Goal: Task Accomplishment & Management: Manage account settings

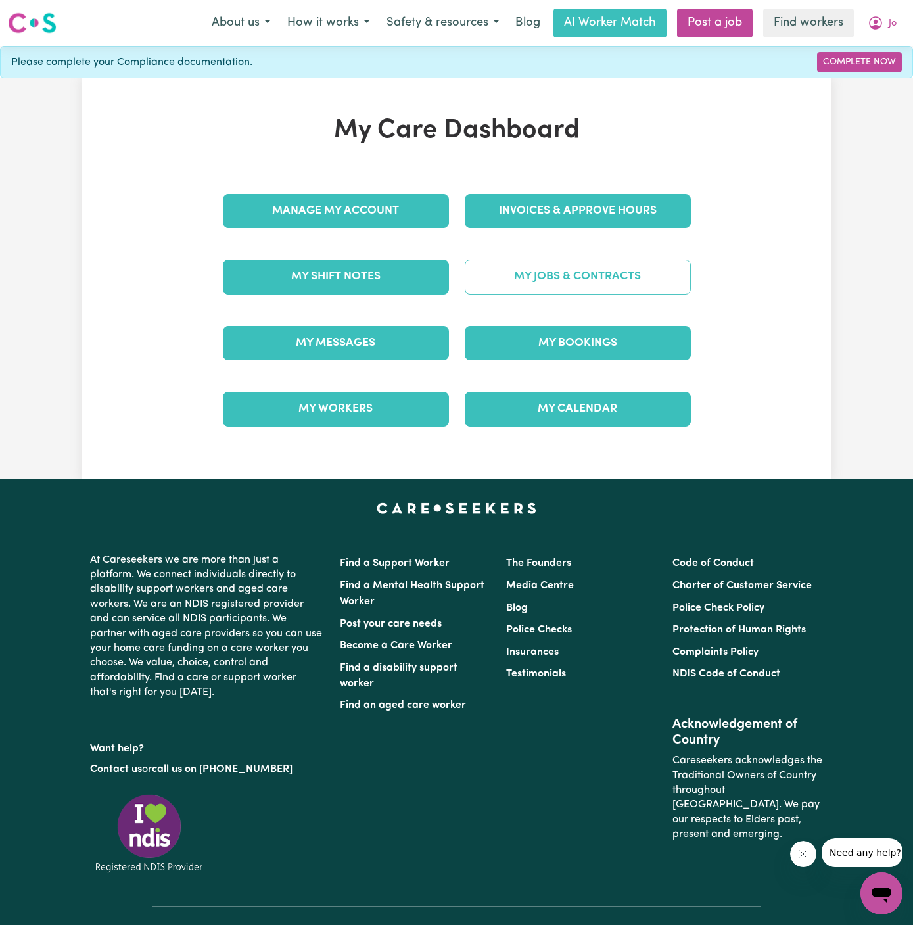
click at [615, 260] on link "My Jobs & Contracts" at bounding box center [578, 277] width 226 height 34
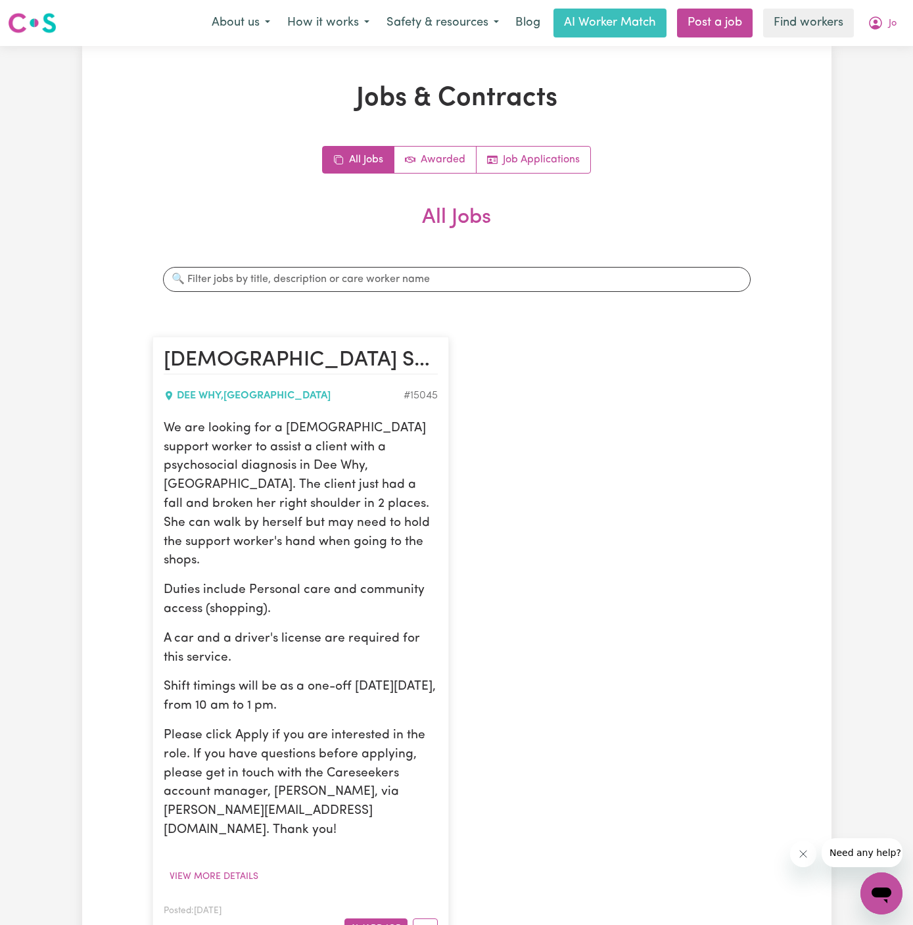
click at [426, 902] on article "[DEMOGRAPHIC_DATA] Support Worker Needed In Dee Why, [GEOGRAPHIC_DATA] DEE WHY …" at bounding box center [300, 643] width 296 height 613
click at [427, 918] on button "More options" at bounding box center [425, 928] width 25 height 20
click at [484, 858] on link "Edit Job" at bounding box center [465, 871] width 104 height 26
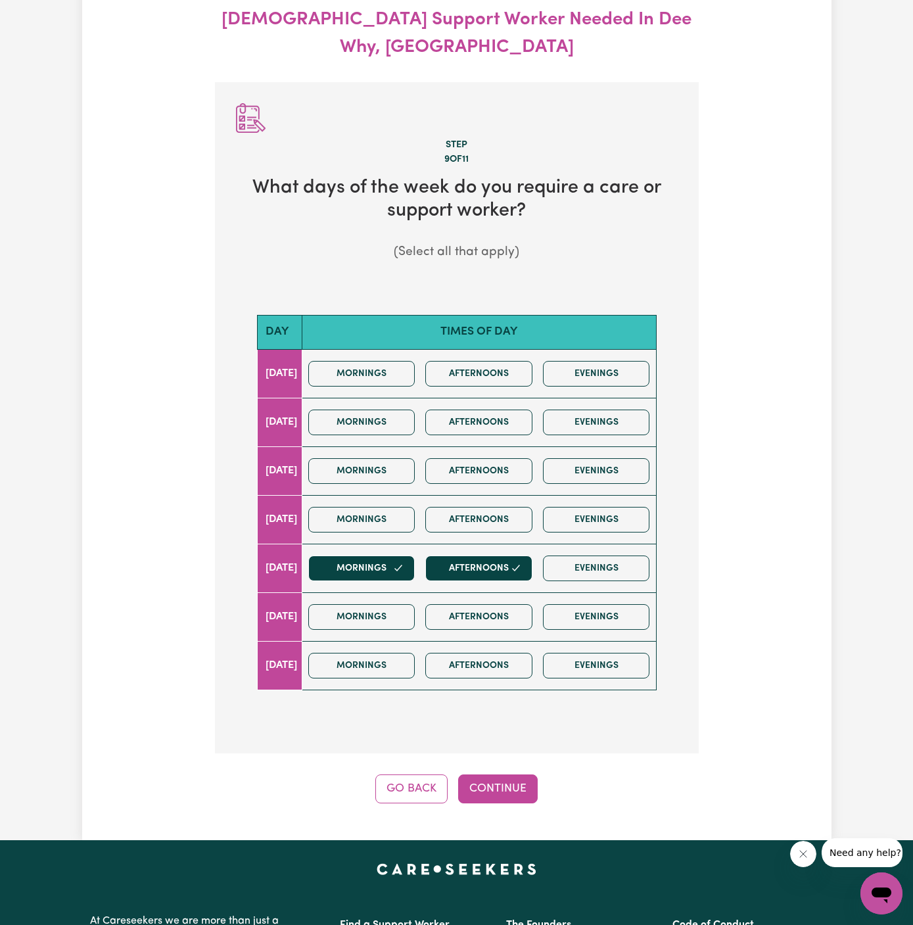
scroll to position [146, 0]
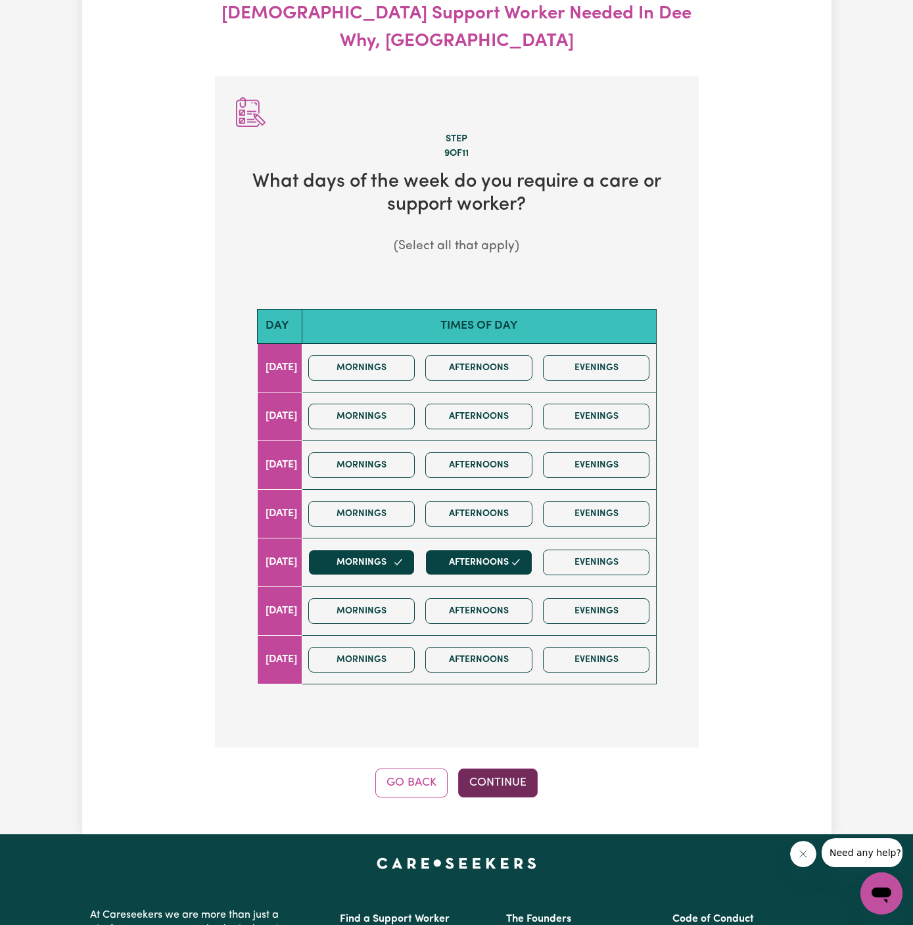
click at [500, 768] on button "Continue" at bounding box center [498, 782] width 80 height 29
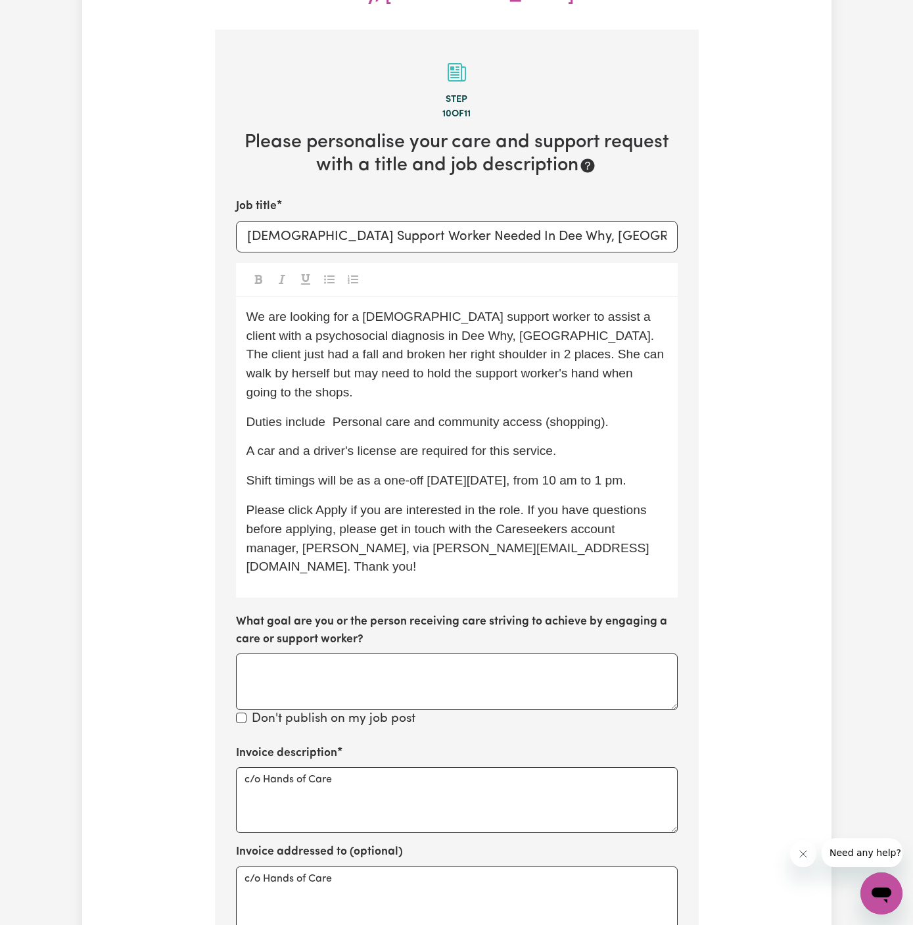
scroll to position [195, 0]
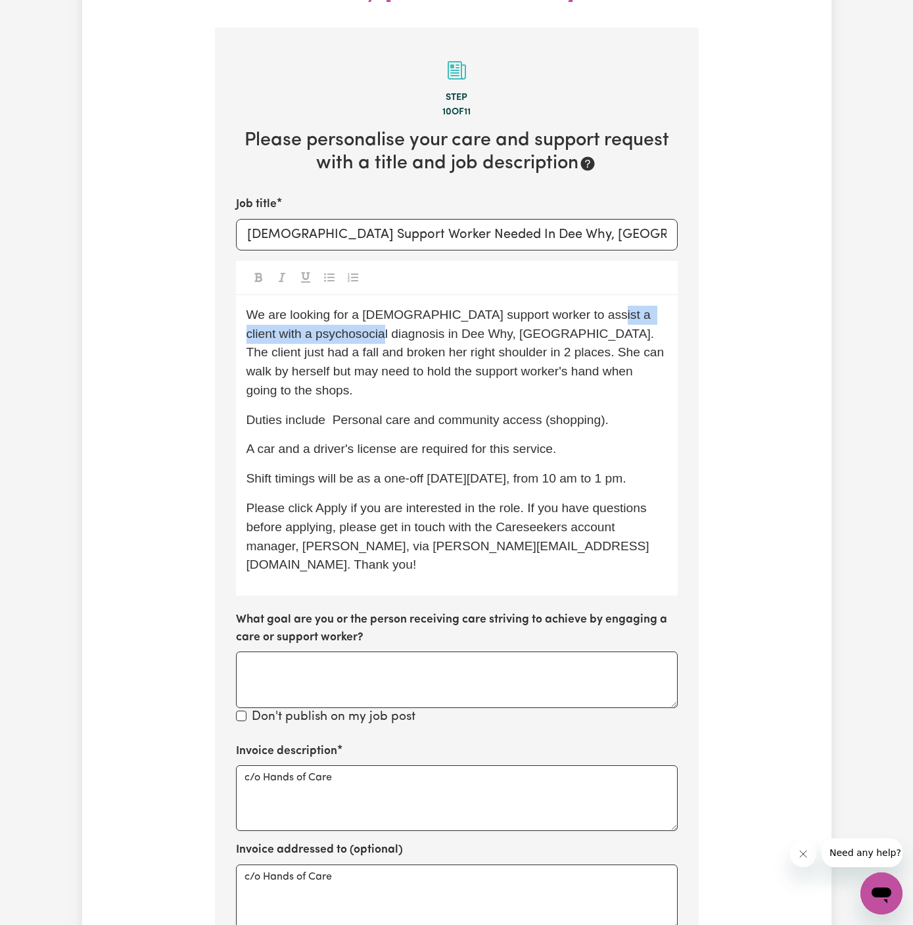
drag, startPoint x: 377, startPoint y: 308, endPoint x: 578, endPoint y: 294, distance: 201.6
click at [578, 306] on p "We are looking for a [DEMOGRAPHIC_DATA] support worker to assist a client with …" at bounding box center [456, 353] width 421 height 95
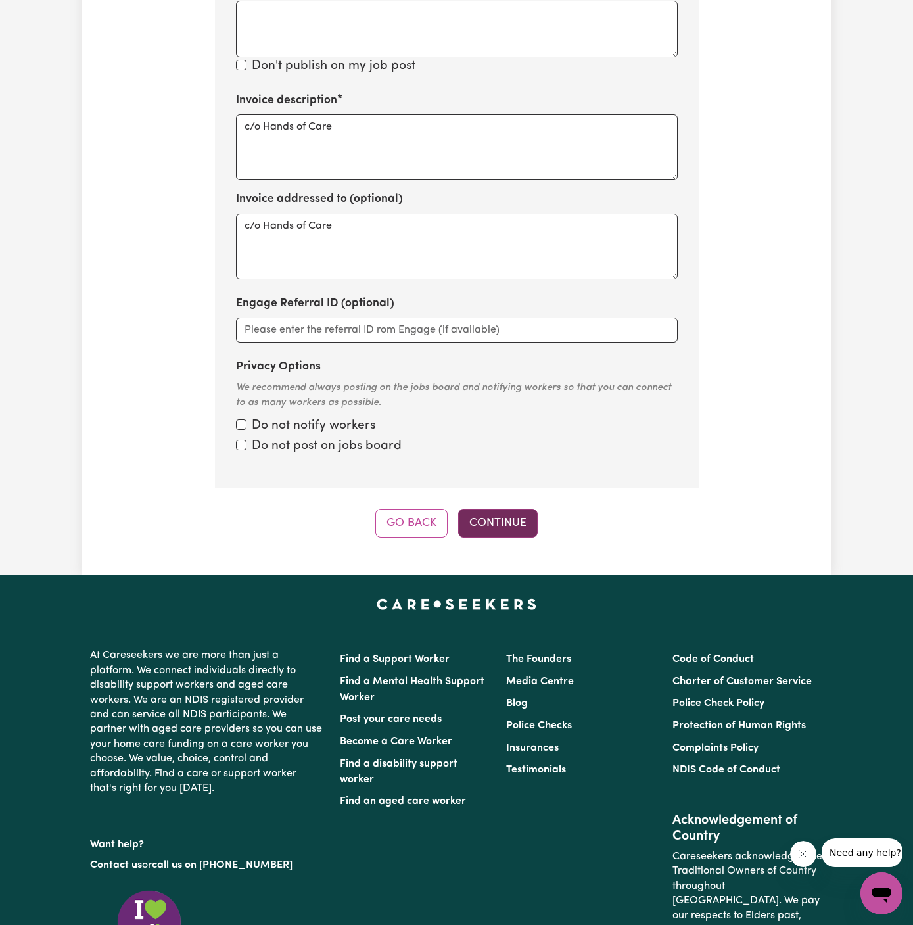
click at [503, 509] on button "Continue" at bounding box center [498, 523] width 80 height 29
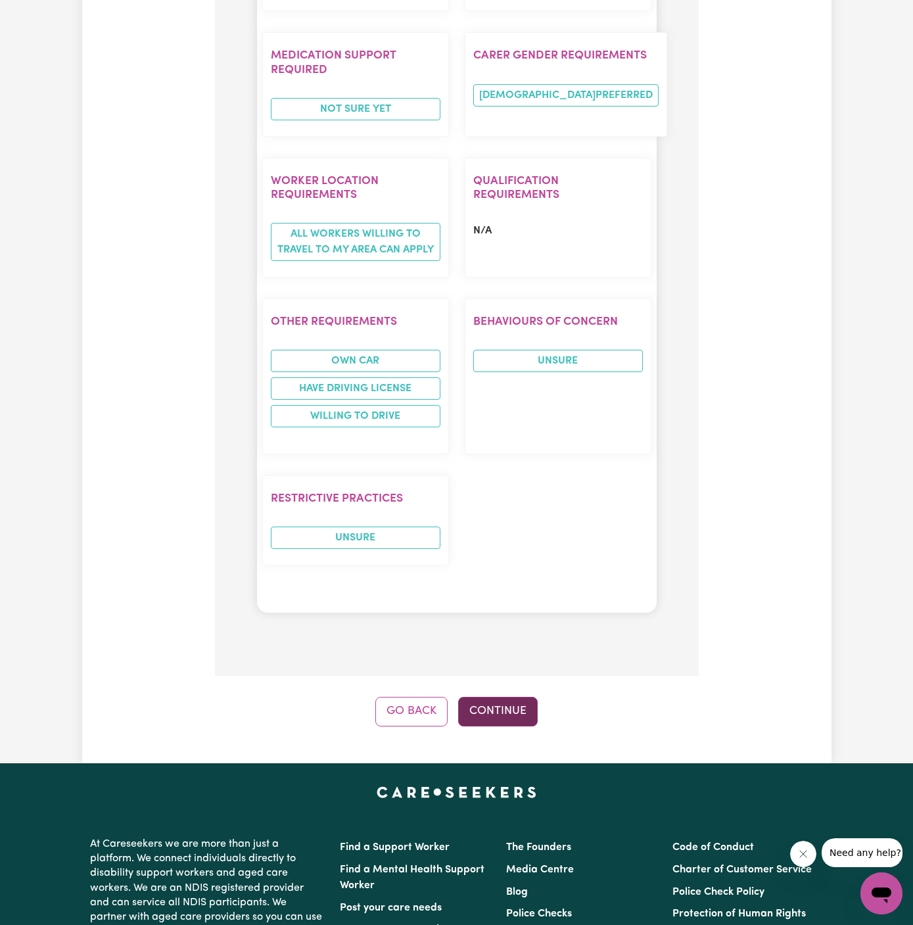
click at [501, 697] on button "Continue" at bounding box center [498, 711] width 80 height 29
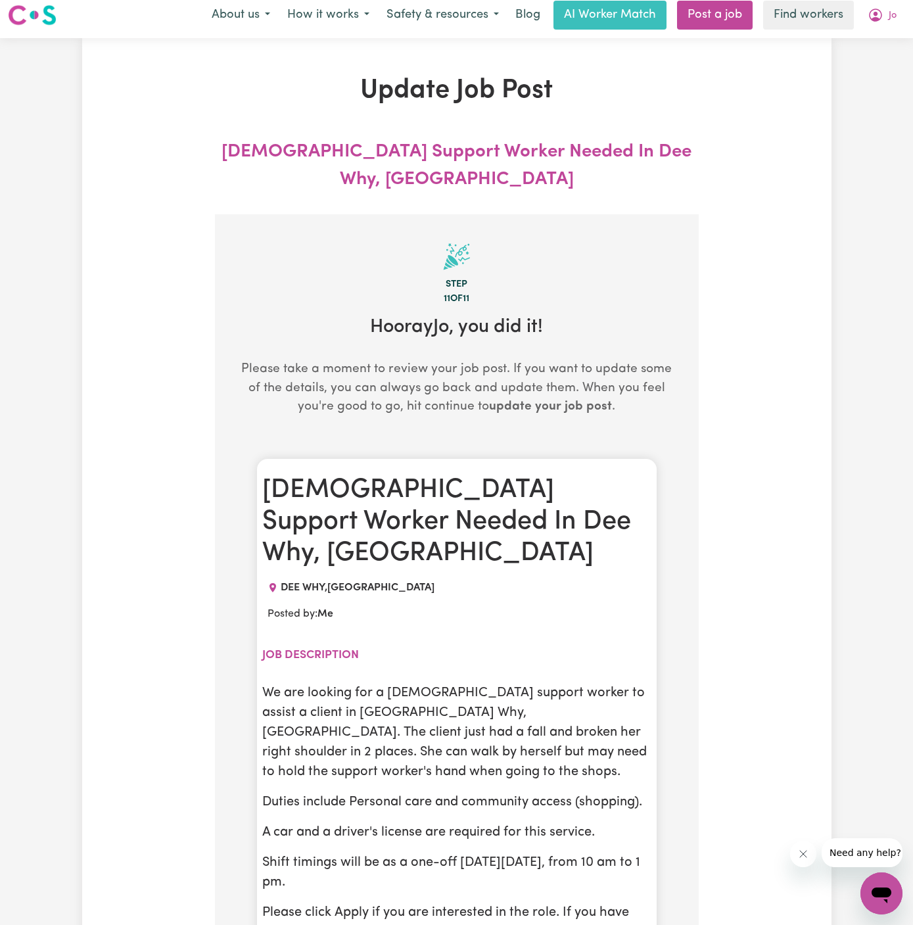
scroll to position [0, 0]
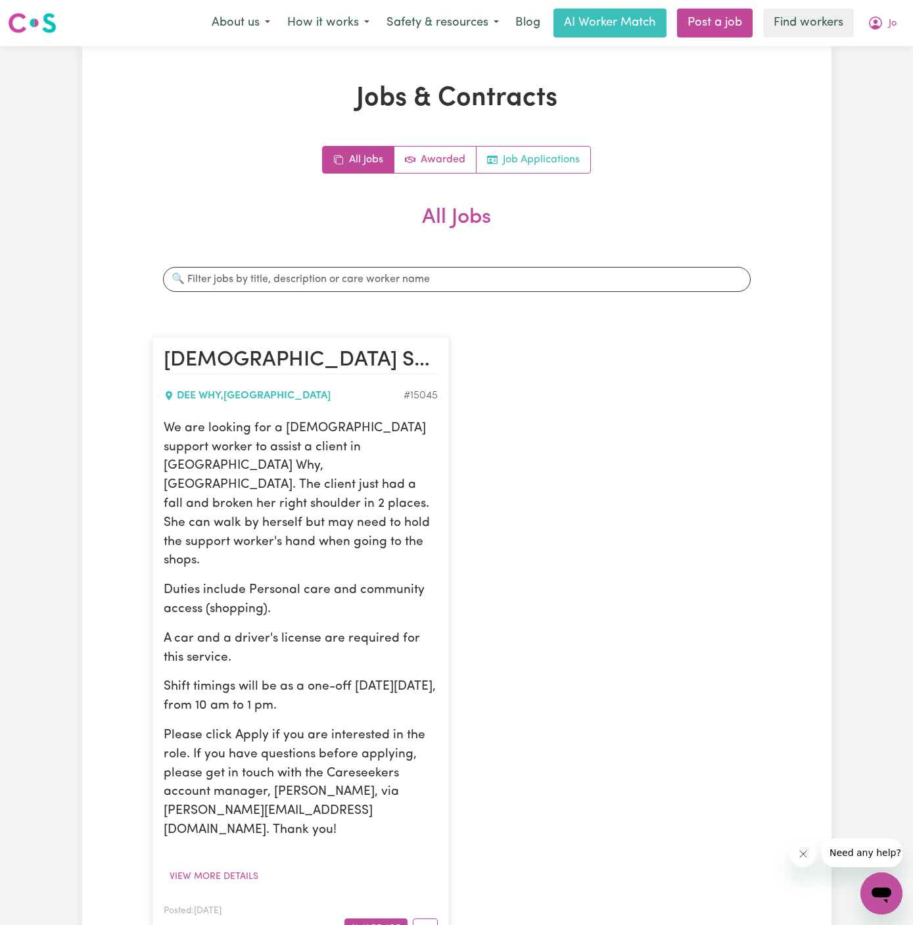
click at [551, 158] on link "Job Applications" at bounding box center [534, 160] width 114 height 26
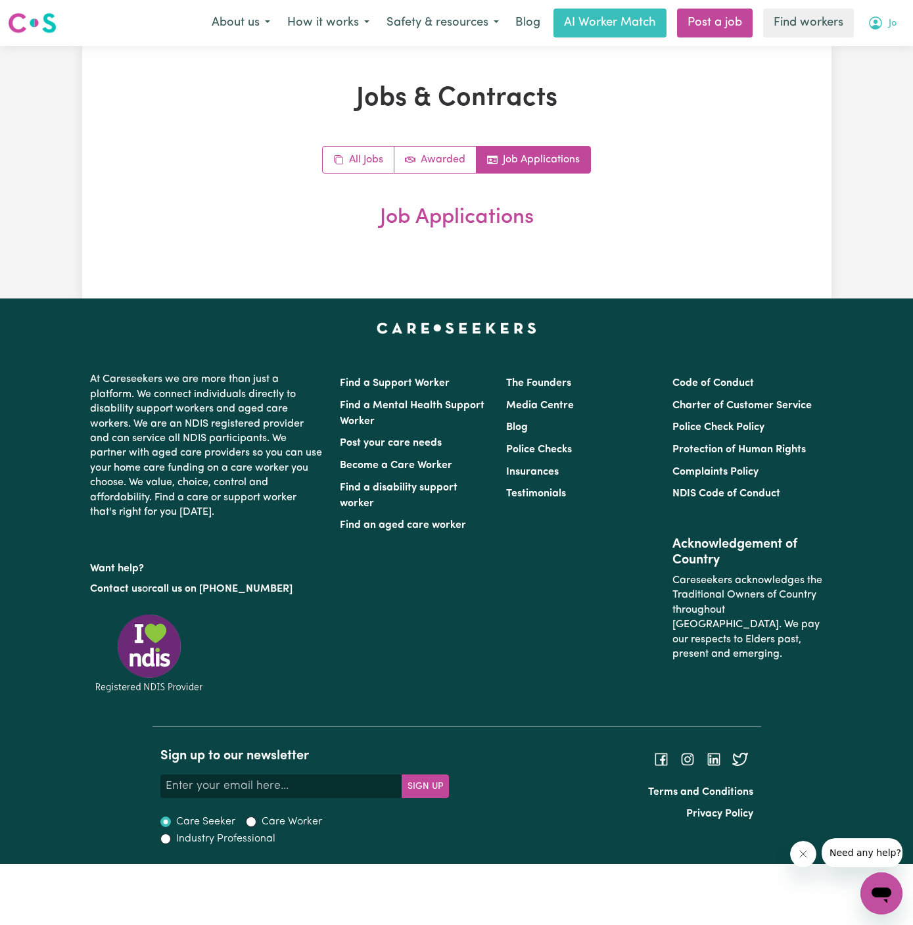
click at [894, 24] on span "Jo" at bounding box center [893, 23] width 8 height 14
click at [885, 48] on link "My Dashboard" at bounding box center [853, 51] width 104 height 25
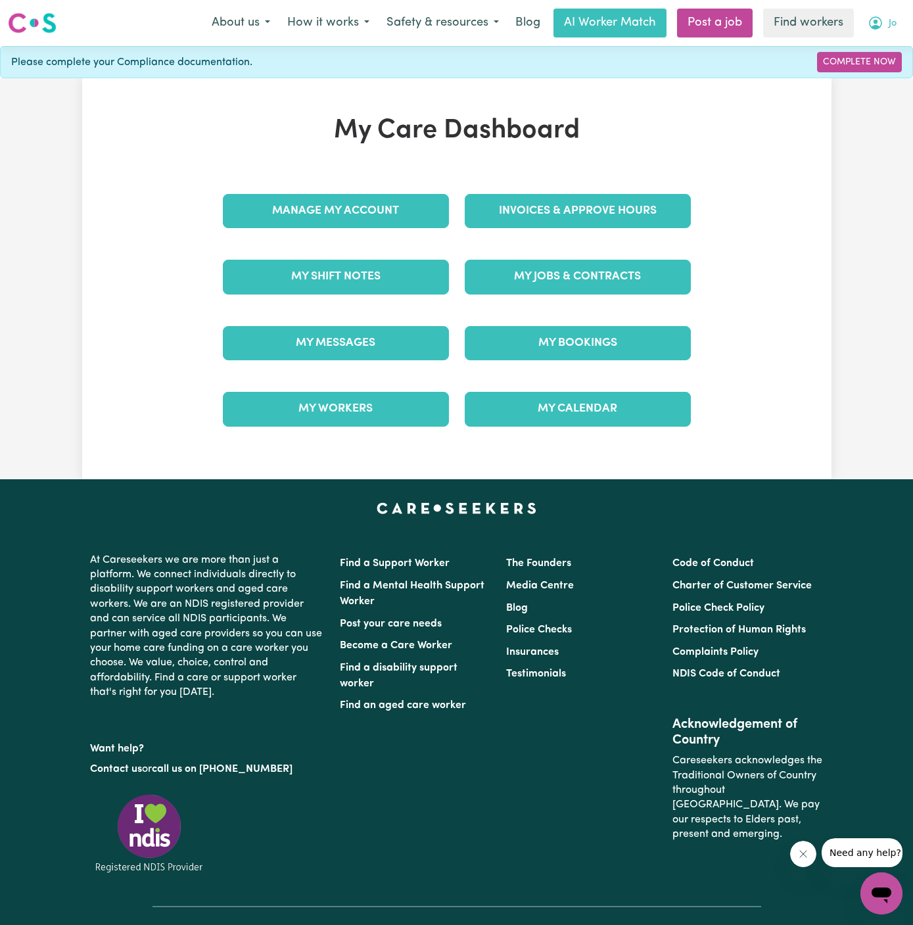
click at [889, 16] on button "Jo" at bounding box center [882, 23] width 46 height 28
click at [868, 80] on link "Logout" at bounding box center [853, 75] width 104 height 25
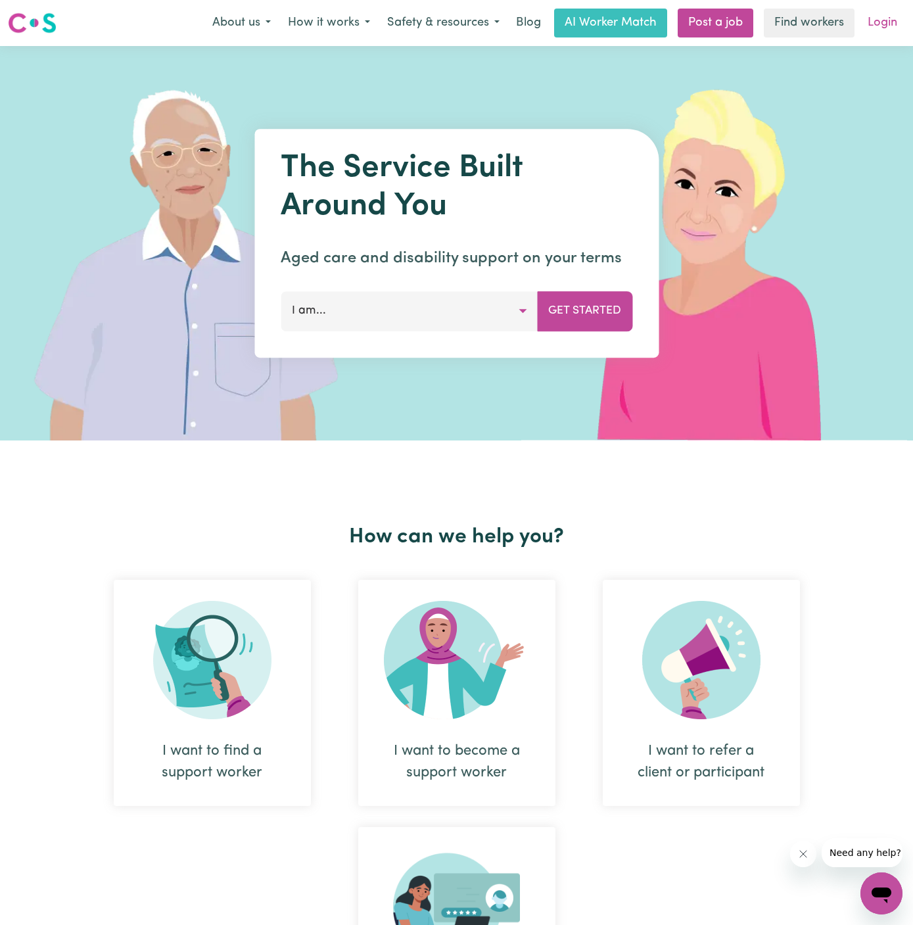
click at [889, 16] on link "Login" at bounding box center [882, 23] width 45 height 29
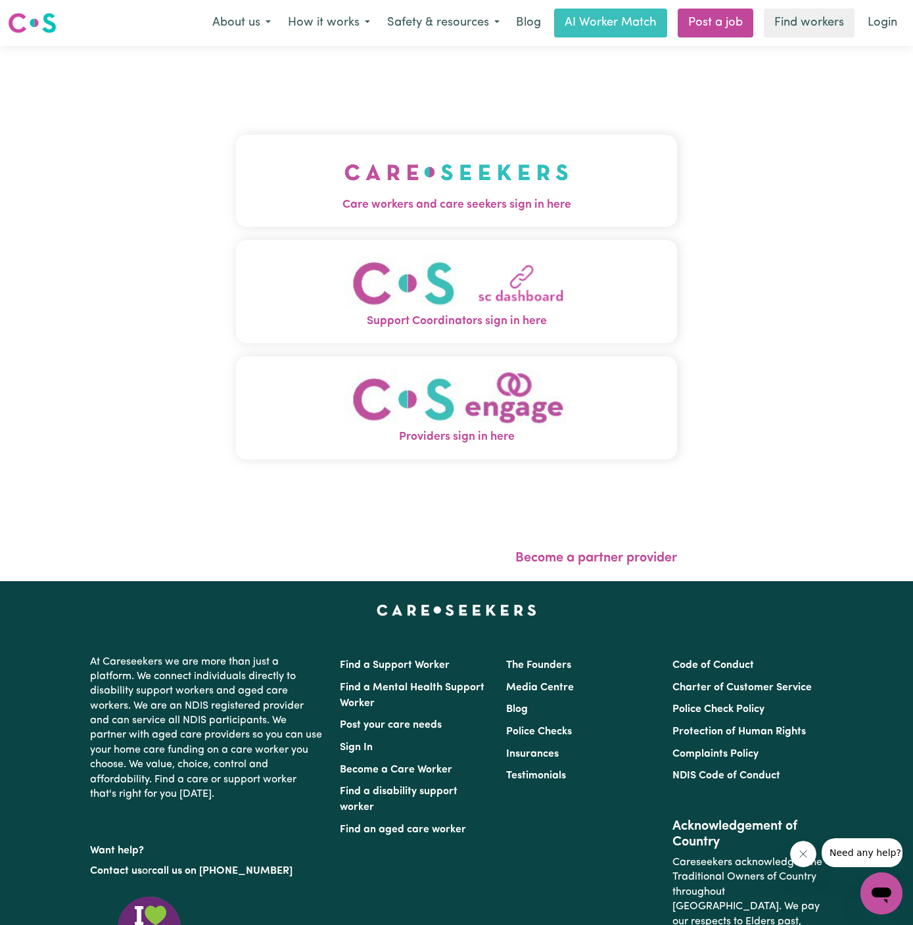
click at [569, 143] on button "Care workers and care seekers sign in here" at bounding box center [456, 181] width 441 height 92
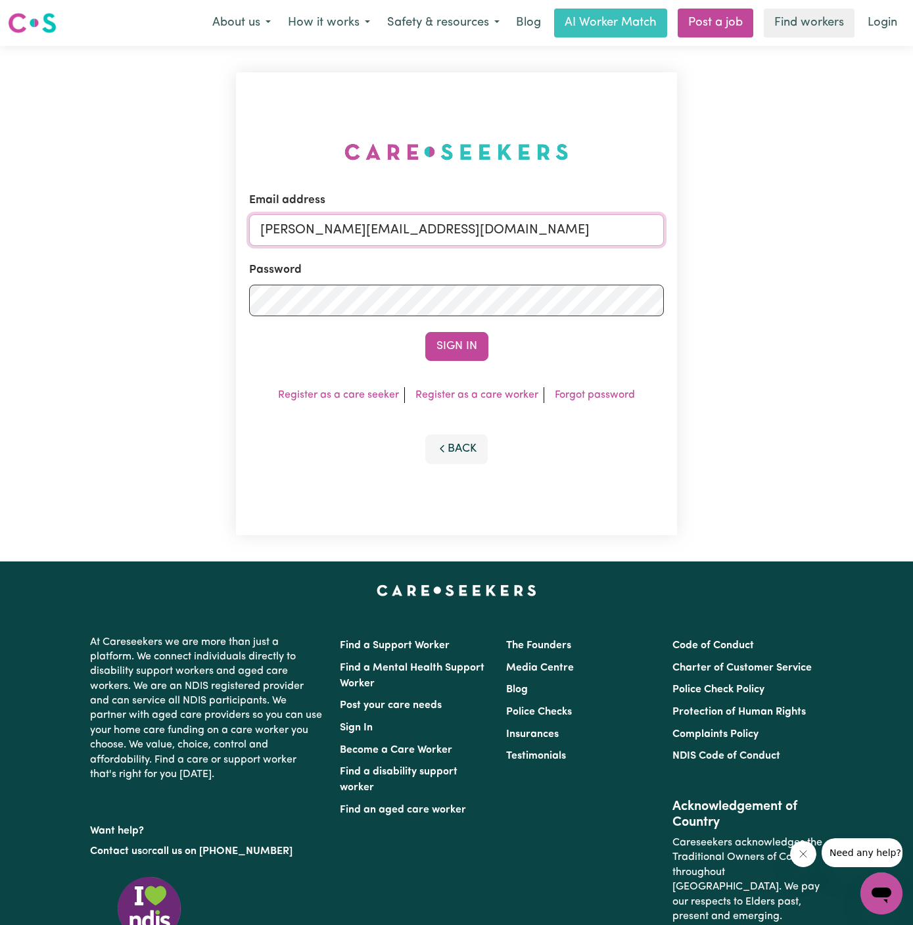
click at [374, 236] on input "[PERSON_NAME][EMAIL_ADDRESS][DOMAIN_NAME]" at bounding box center [456, 230] width 415 height 32
drag, startPoint x: 327, startPoint y: 226, endPoint x: 897, endPoint y: 223, distance: 569.9
click at [897, 223] on div "Email address [EMAIL_ADDRESS][DOMAIN_NAME] Password Sign In Register as a care …" at bounding box center [456, 303] width 913 height 515
type input "[EMAIL_ADDRESS][DOMAIN_NAME]"
click at [425, 332] on button "Sign In" at bounding box center [456, 346] width 63 height 29
